Goal: Find specific page/section: Find specific page/section

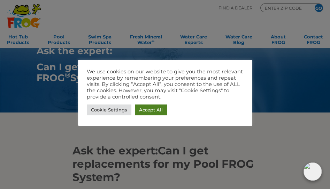
click at [147, 108] on link "Accept All" at bounding box center [151, 109] width 32 height 11
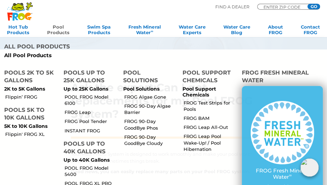
scroll to position [73, 0]
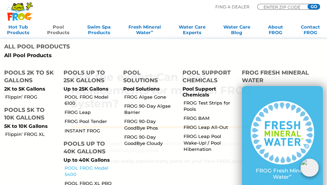
click at [86, 165] on link "POOL FROG Model 5400" at bounding box center [91, 171] width 52 height 13
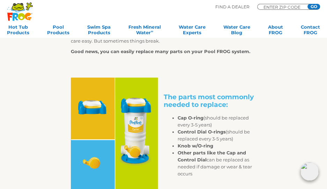
scroll to position [220, 0]
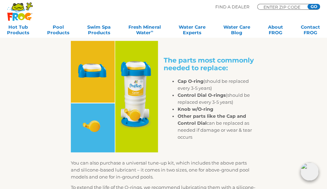
click at [197, 82] on strong "Cap O-ring" at bounding box center [190, 81] width 26 height 6
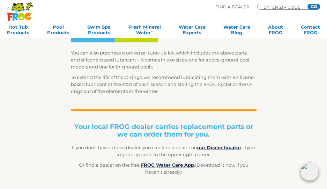
scroll to position [366, 0]
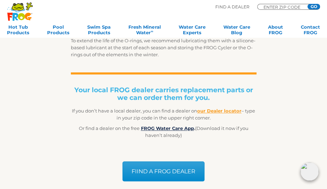
click at [204, 111] on b "our Dealer locator" at bounding box center [219, 111] width 44 height 6
